Goal: Task Accomplishment & Management: Complete application form

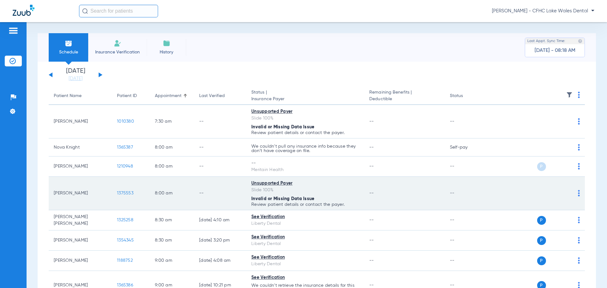
click at [126, 194] on span "1375553" at bounding box center [125, 193] width 16 height 4
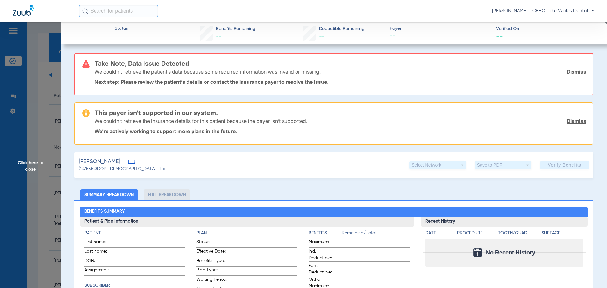
click at [568, 71] on link "Dismiss" at bounding box center [576, 72] width 19 height 6
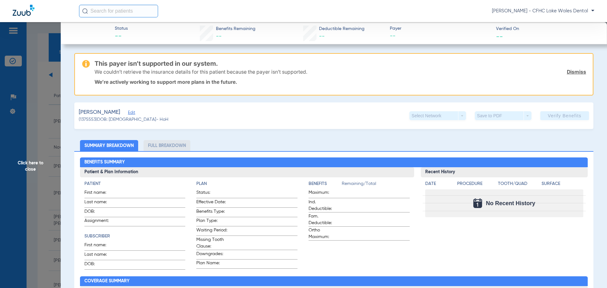
click at [568, 71] on link "Dismiss" at bounding box center [576, 72] width 19 height 6
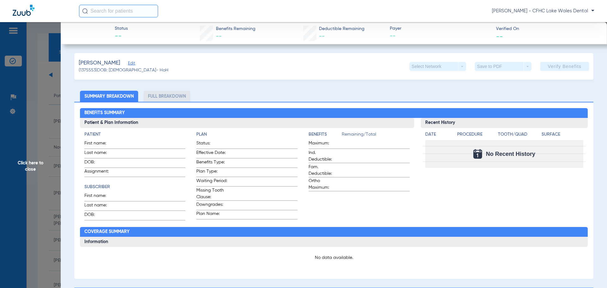
click at [130, 64] on span "Edit" at bounding box center [131, 64] width 6 height 6
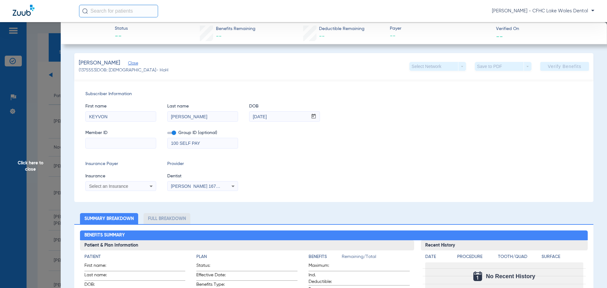
click at [99, 146] on input at bounding box center [121, 143] width 70 height 10
type input "XXA984416396"
click at [135, 189] on div "Select an Insurance" at bounding box center [121, 186] width 70 height 8
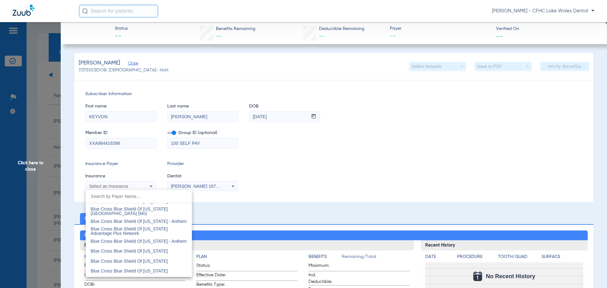
scroll to position [569, 0]
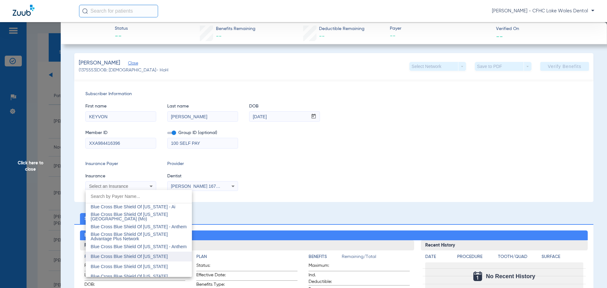
click at [152, 259] on span "Blue Cross Blue Shield Of [US_STATE]" at bounding box center [129, 256] width 77 height 5
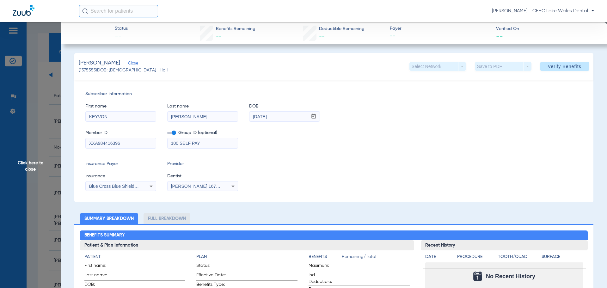
drag, startPoint x: 140, startPoint y: 157, endPoint x: 115, endPoint y: 165, distance: 26.4
click at [115, 165] on div "Subscriber Information First name KEYVON Last name [PERSON_NAME] DOB mm / dd / …" at bounding box center [333, 141] width 519 height 122
click at [548, 68] on span "Verify Benefits" at bounding box center [565, 66] width 34 height 5
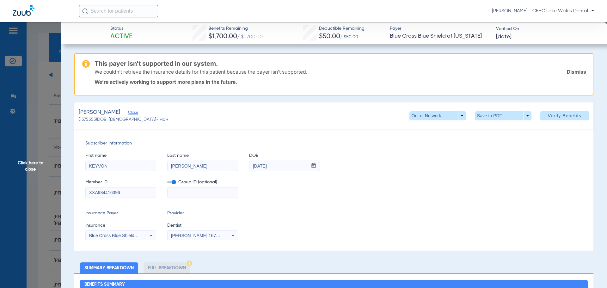
drag, startPoint x: 567, startPoint y: 72, endPoint x: 532, endPoint y: 90, distance: 39.7
click at [567, 72] on link "Dismiss" at bounding box center [576, 72] width 19 height 6
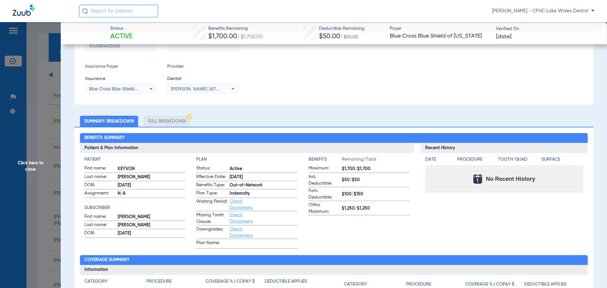
scroll to position [32, 0]
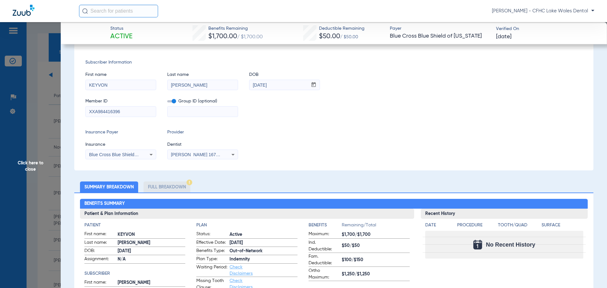
click at [100, 113] on input "XXA984416396" at bounding box center [121, 112] width 70 height 10
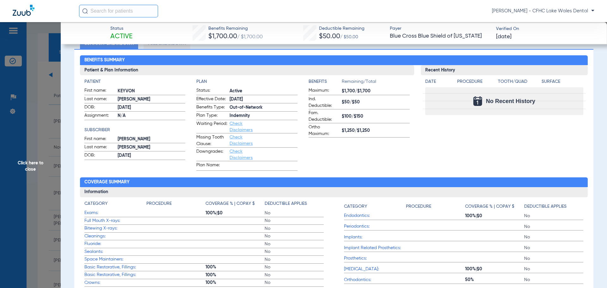
scroll to position [190, 0]
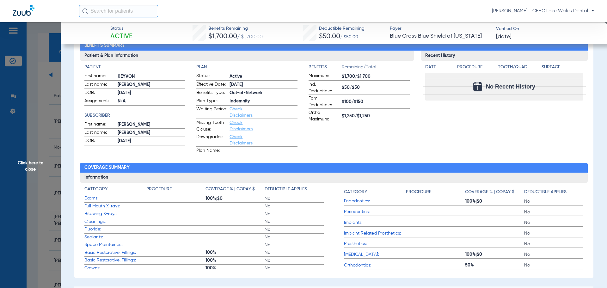
click at [93, 200] on span "Exams:" at bounding box center [115, 198] width 62 height 7
click at [98, 200] on span "Exams:" at bounding box center [115, 198] width 62 height 7
click at [93, 199] on span "Exams:" at bounding box center [115, 198] width 62 height 7
click at [116, 201] on span "Exams:" at bounding box center [115, 198] width 62 height 7
click at [89, 199] on span "Exams:" at bounding box center [115, 198] width 62 height 7
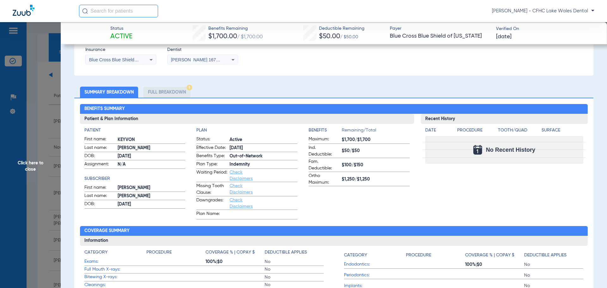
scroll to position [0, 0]
